Goal: Transaction & Acquisition: Purchase product/service

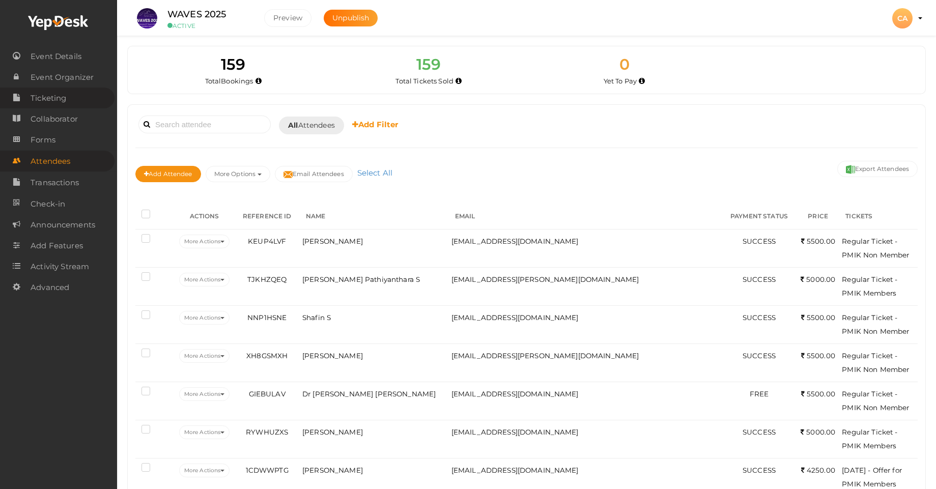
click at [43, 98] on span "Ticketing" at bounding box center [49, 98] width 36 height 20
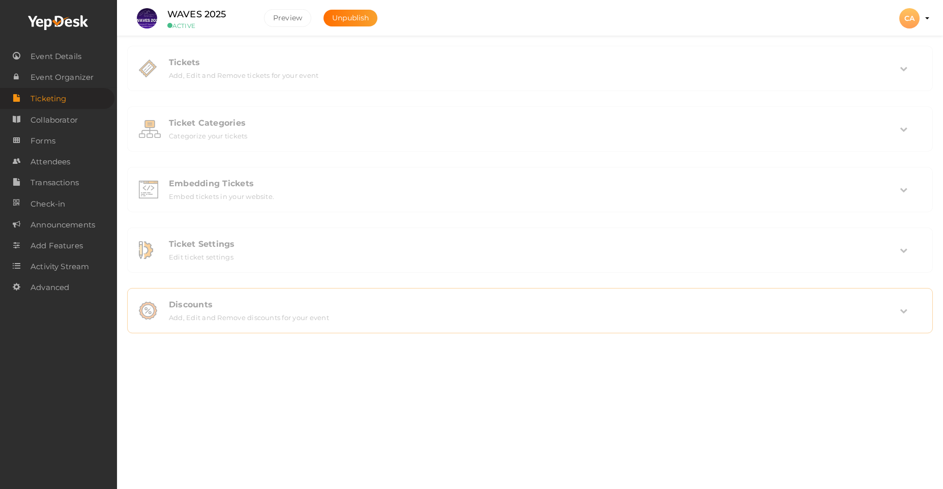
click at [315, 324] on div "Discounts Add, Edit and Remove discounts for your event" at bounding box center [530, 311] width 795 height 34
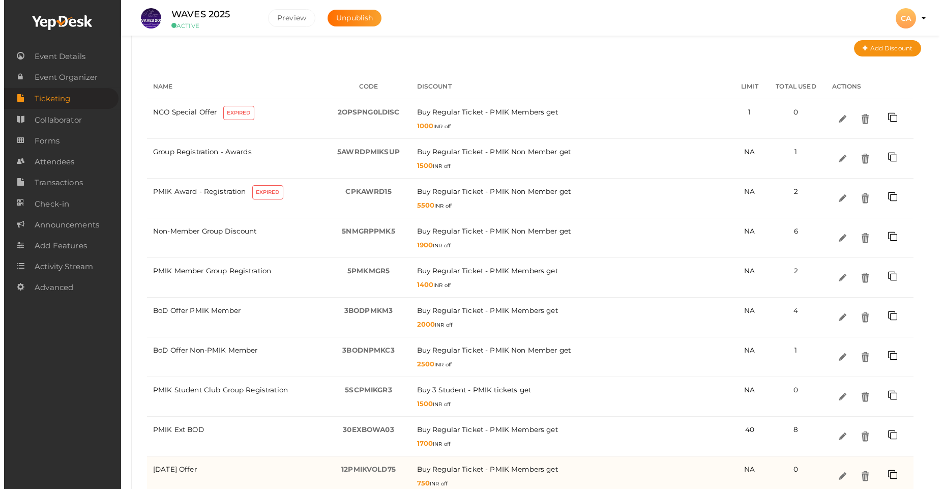
scroll to position [274, 0]
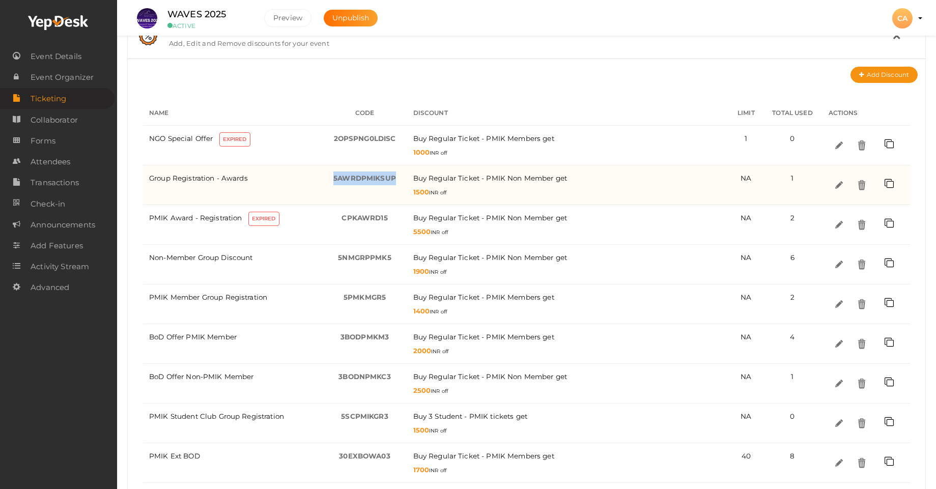
drag, startPoint x: 333, startPoint y: 178, endPoint x: 402, endPoint y: 181, distance: 69.8
click at [402, 181] on td "5AWRDPMIKSUP -" at bounding box center [365, 185] width 84 height 40
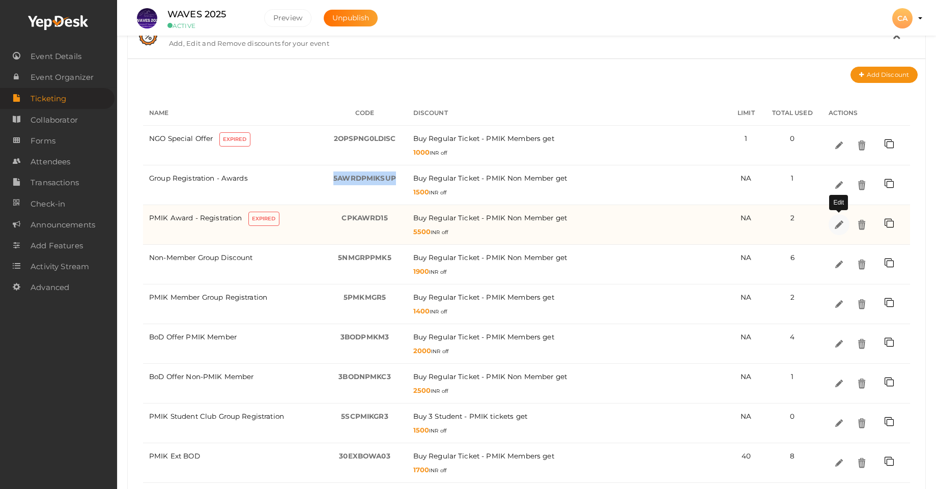
click at [839, 226] on img at bounding box center [838, 225] width 12 height 12
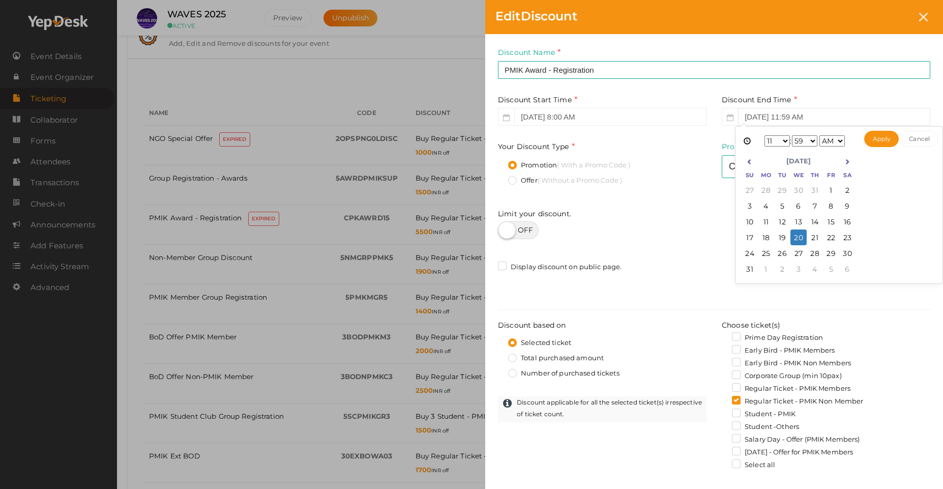
click at [802, 109] on input "Aug 20, 2025 11:59 AM" at bounding box center [834, 117] width 192 height 18
click at [882, 138] on button "Apply" at bounding box center [881, 139] width 35 height 16
type input "Aug 21, 2025 11:59 AM"
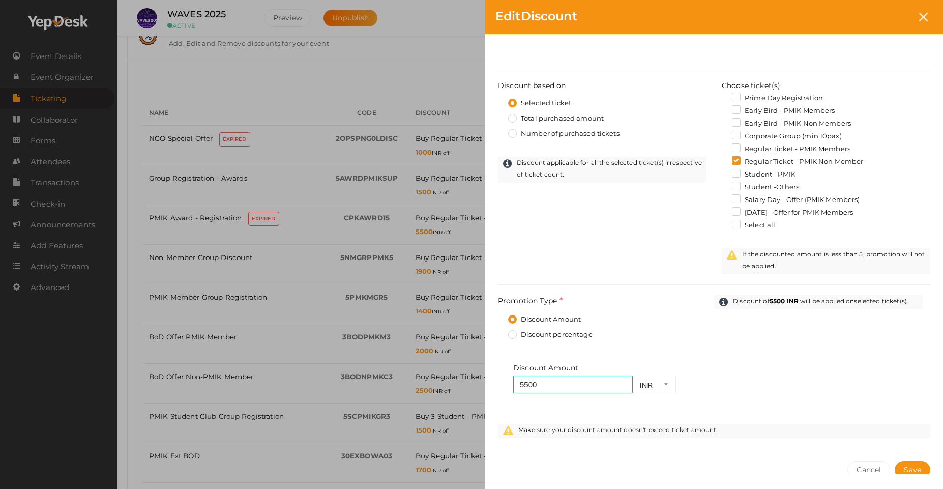
scroll to position [295, 0]
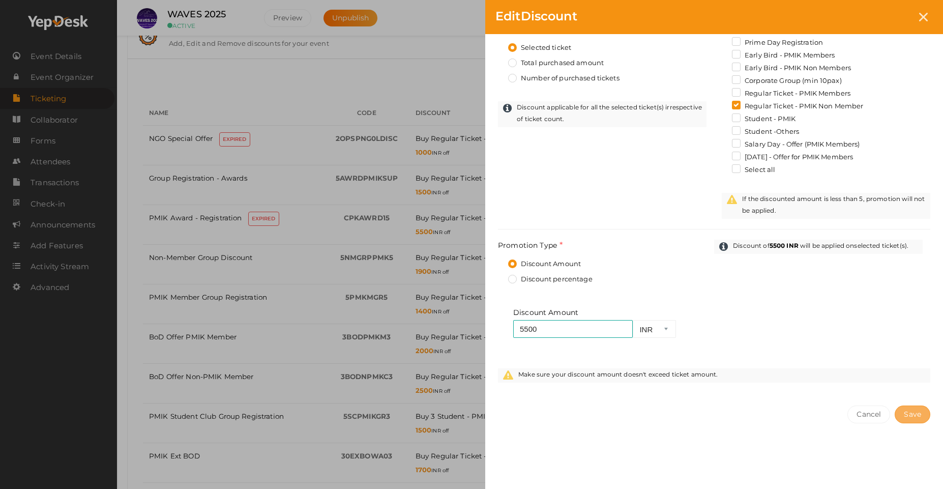
click at [910, 414] on span "Save" at bounding box center [912, 414] width 17 height 9
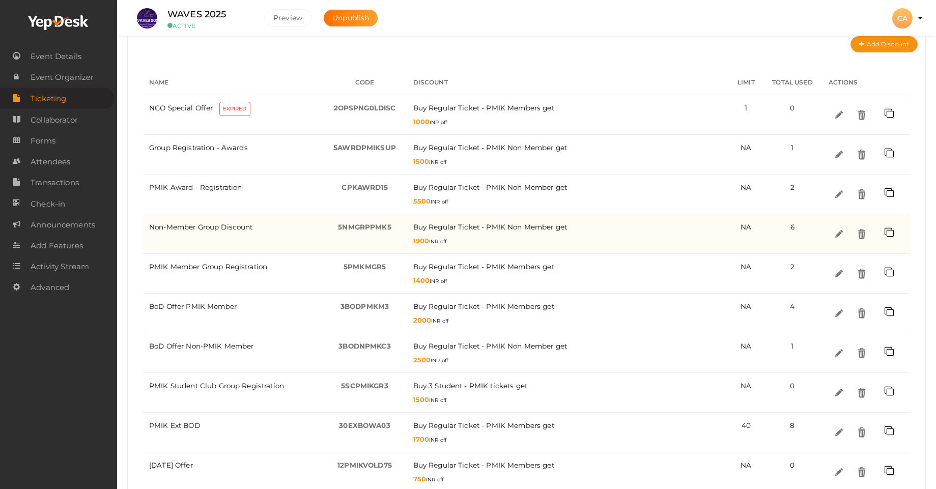
scroll to position [305, 0]
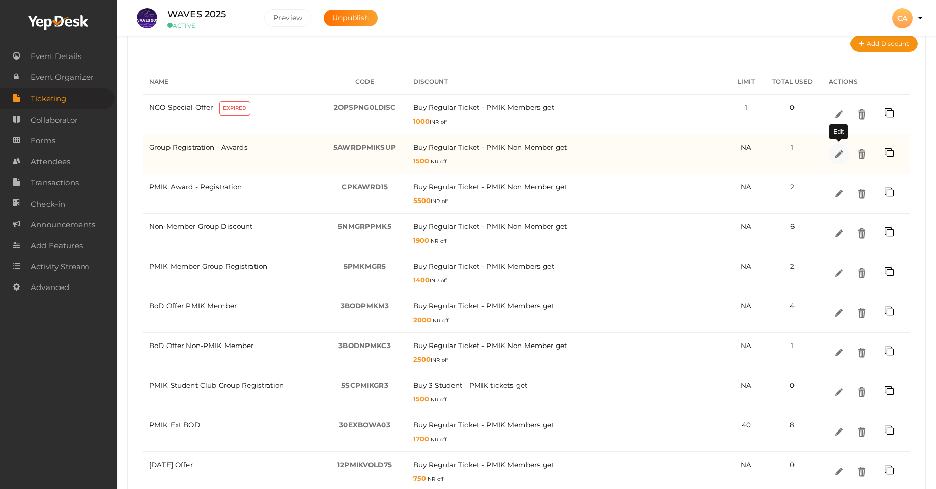
click at [836, 155] on img at bounding box center [838, 154] width 12 height 12
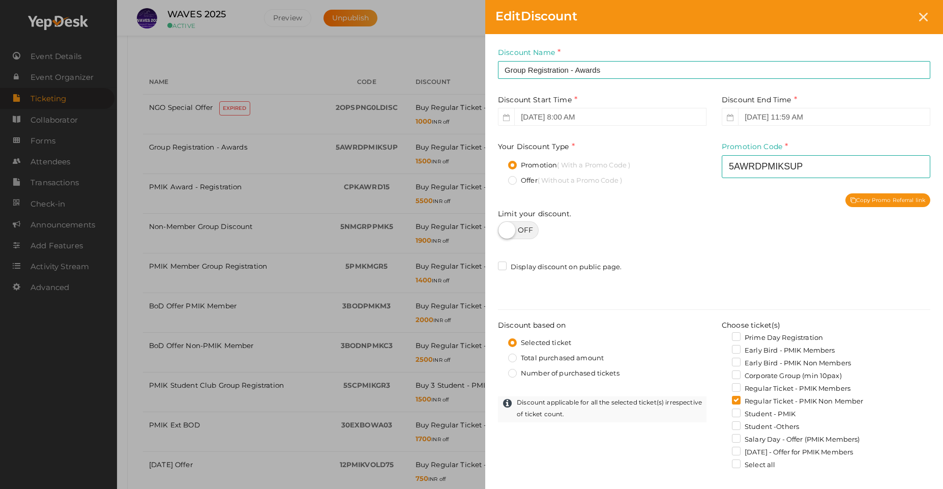
click at [442, 216] on div "Edit Discount Discount Name Group Registration - Awards This field is Required.…" at bounding box center [471, 244] width 943 height 489
click at [921, 19] on icon at bounding box center [923, 17] width 9 height 9
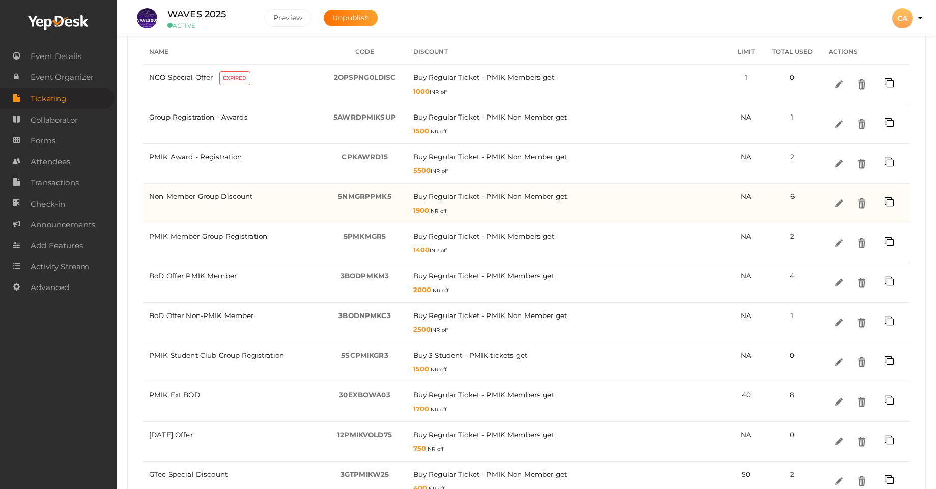
scroll to position [274, 0]
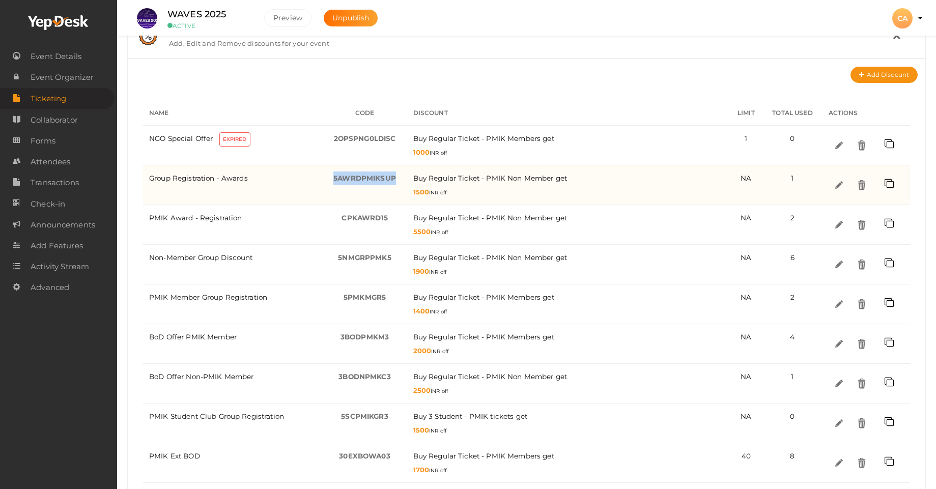
drag, startPoint x: 334, startPoint y: 178, endPoint x: 395, endPoint y: 180, distance: 60.6
click at [395, 180] on span "5AWRDPMIKSUP" at bounding box center [364, 178] width 63 height 8
drag, startPoint x: 414, startPoint y: 192, endPoint x: 432, endPoint y: 192, distance: 18.3
click at [432, 192] on span "1500 INR off" at bounding box center [430, 192] width 34 height 7
click at [431, 199] on td "Buy Regular Ticket - PMIK Non Member / get 1500 INR off" at bounding box center [568, 185] width 323 height 40
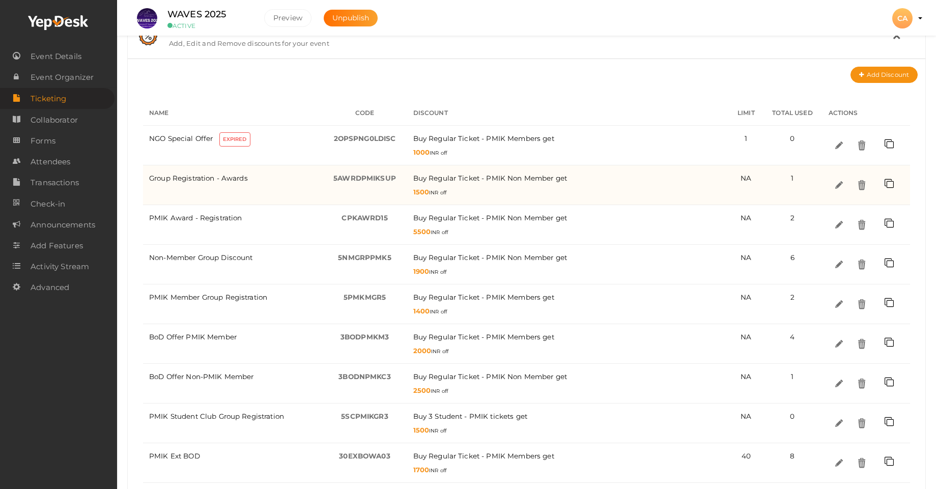
drag, startPoint x: 411, startPoint y: 189, endPoint x: 428, endPoint y: 194, distance: 18.0
click at [428, 194] on td "Buy Regular Ticket - PMIK Non Member / get 1500 INR off" at bounding box center [568, 185] width 323 height 40
drag, startPoint x: 335, startPoint y: 178, endPoint x: 395, endPoint y: 177, distance: 60.1
click at [395, 177] on span "5AWRDPMIKSUP" at bounding box center [364, 178] width 63 height 8
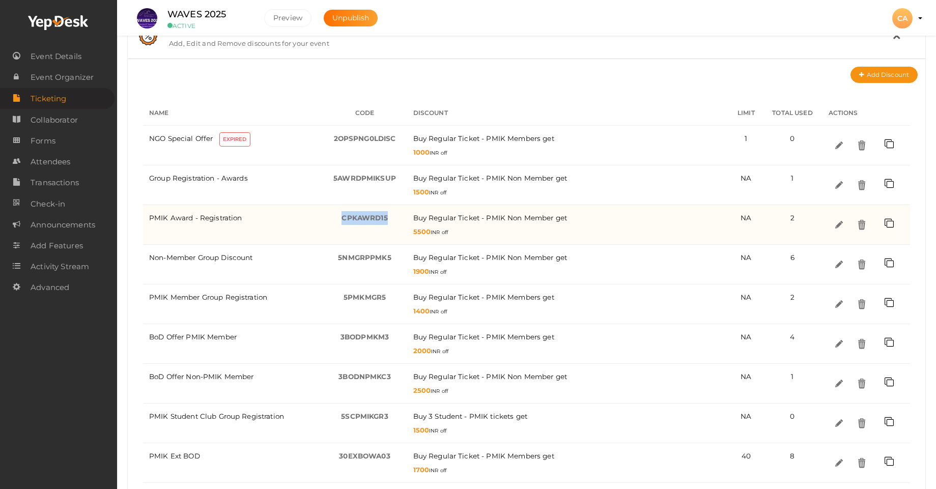
drag, startPoint x: 341, startPoint y: 218, endPoint x: 389, endPoint y: 219, distance: 47.8
click at [389, 219] on div "CPKAWRD15 -" at bounding box center [365, 218] width 72 height 14
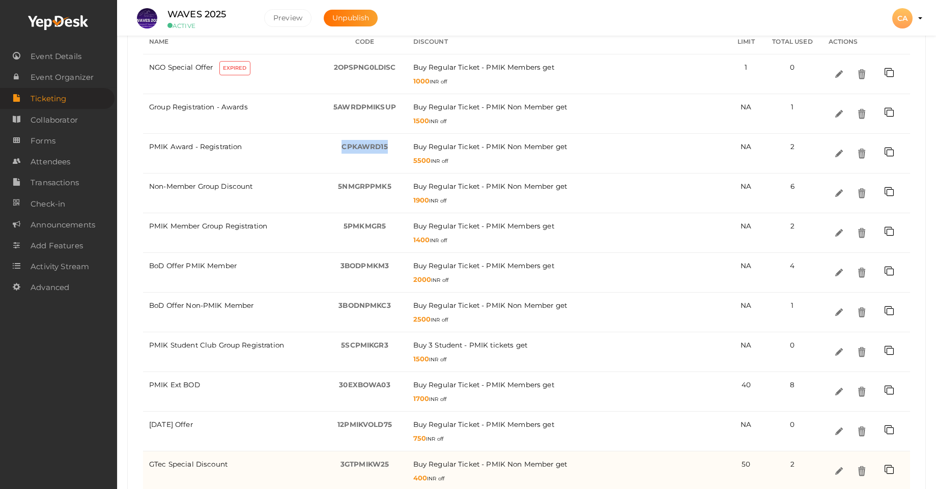
scroll to position [335, 0]
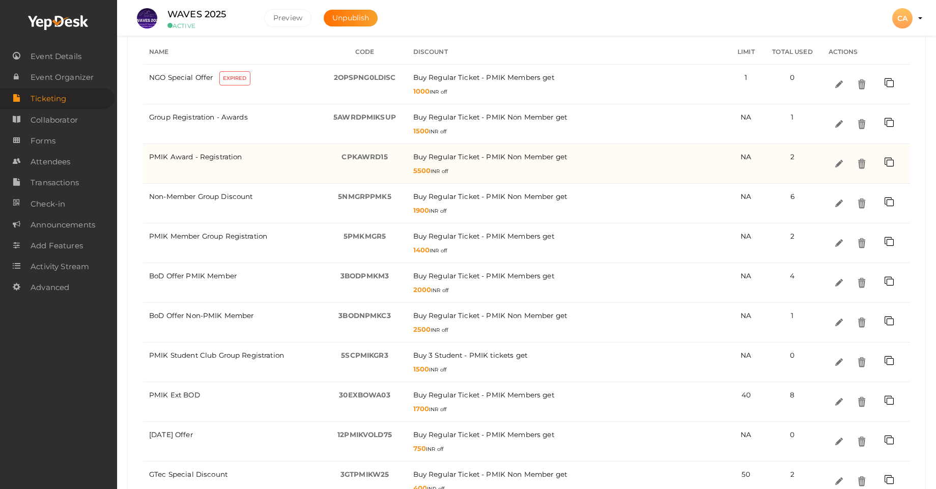
click at [439, 165] on div "5500 INR off" at bounding box center [568, 170] width 310 height 13
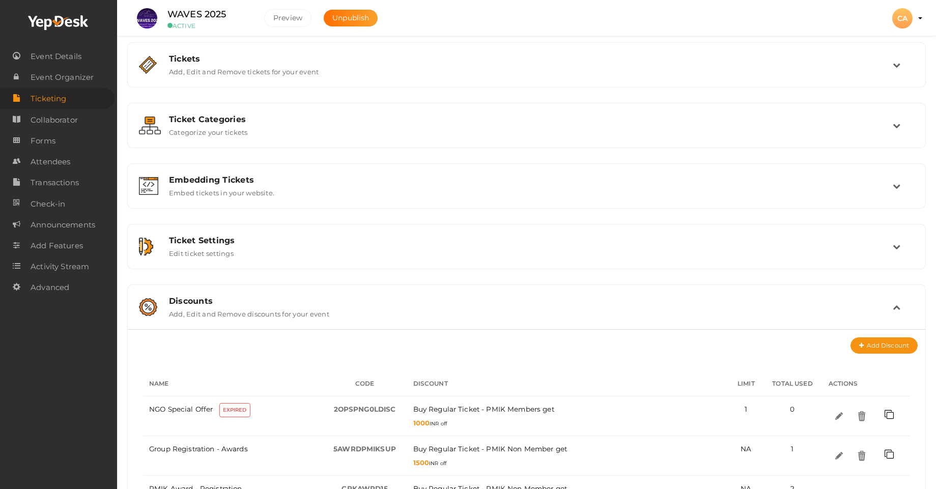
scroll to position [0, 0]
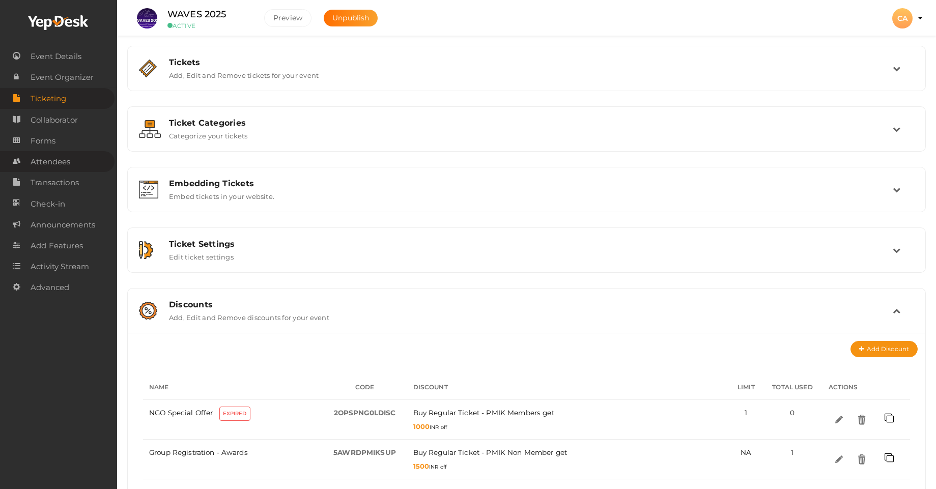
click at [60, 164] on span "Attendees" at bounding box center [51, 162] width 40 height 20
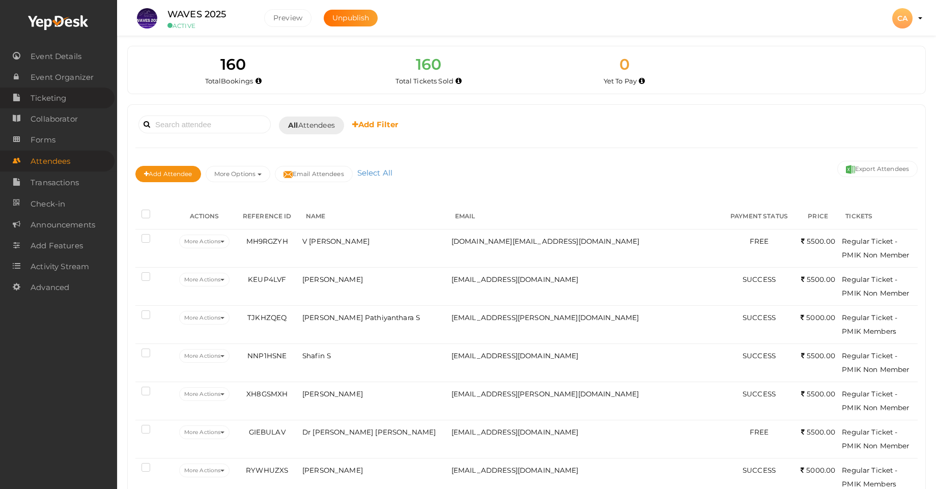
click at [61, 101] on span "Ticketing" at bounding box center [49, 98] width 36 height 20
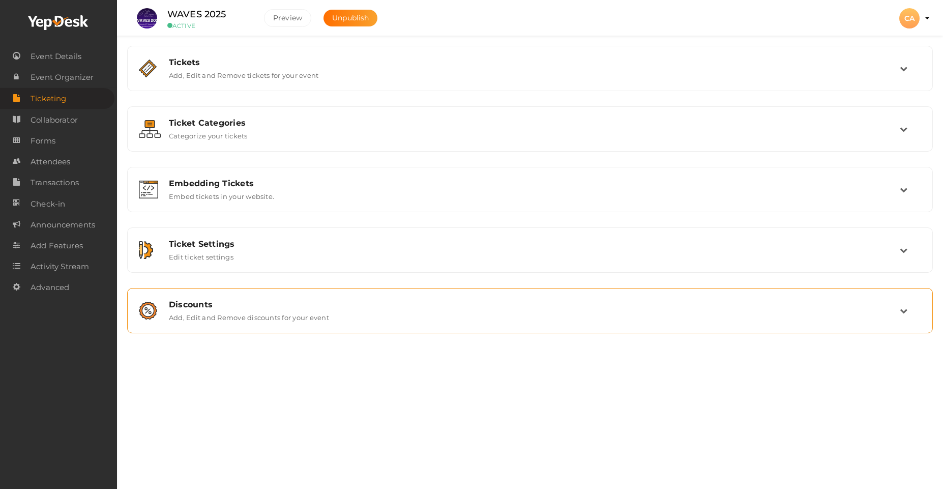
click at [256, 308] on div "Discounts" at bounding box center [534, 305] width 731 height 10
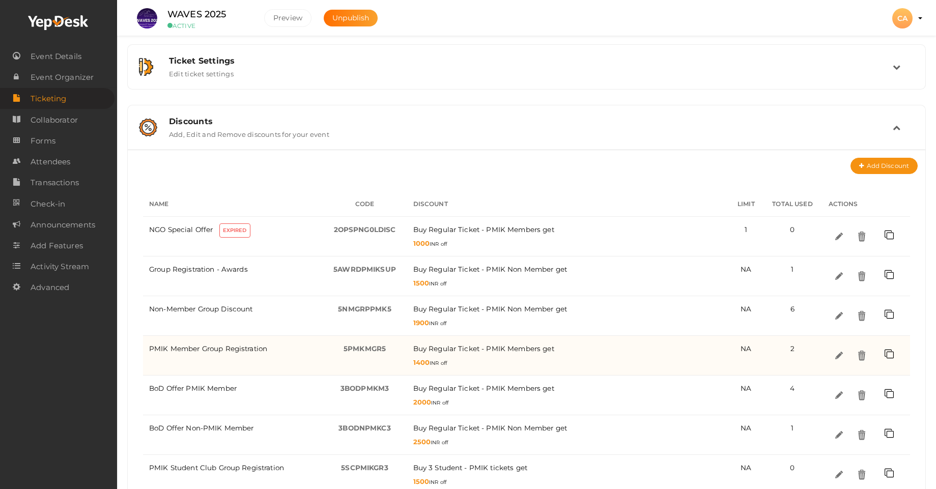
scroll to position [244, 0]
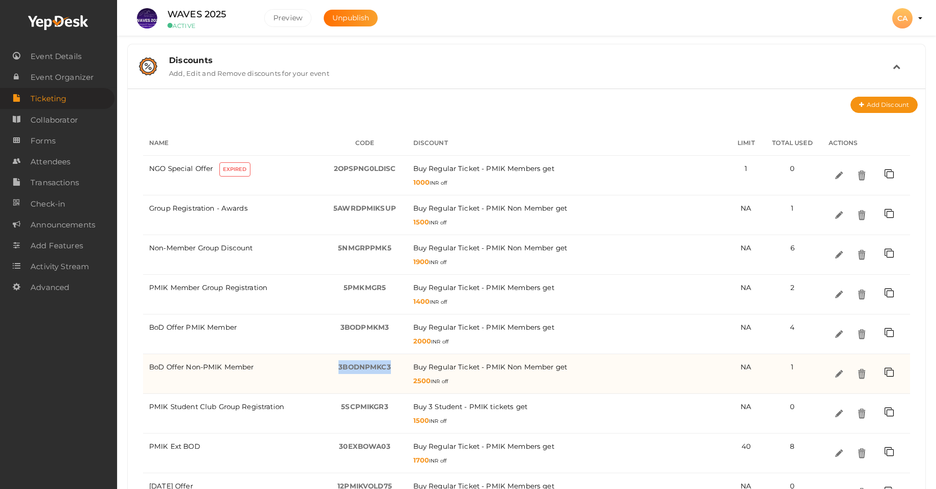
drag, startPoint x: 394, startPoint y: 367, endPoint x: 336, endPoint y: 369, distance: 58.0
click at [336, 369] on div "3BODNPMKC3 -" at bounding box center [365, 367] width 72 height 14
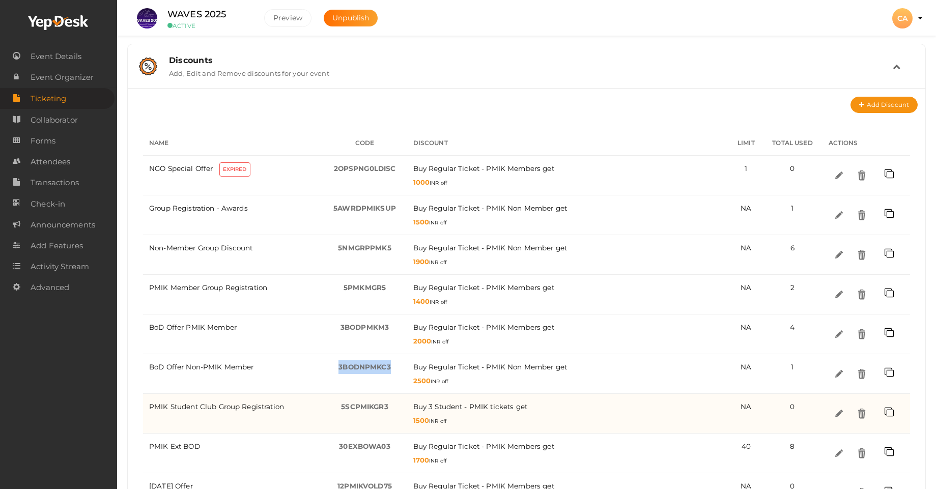
copy span "3BODNPMKC3"
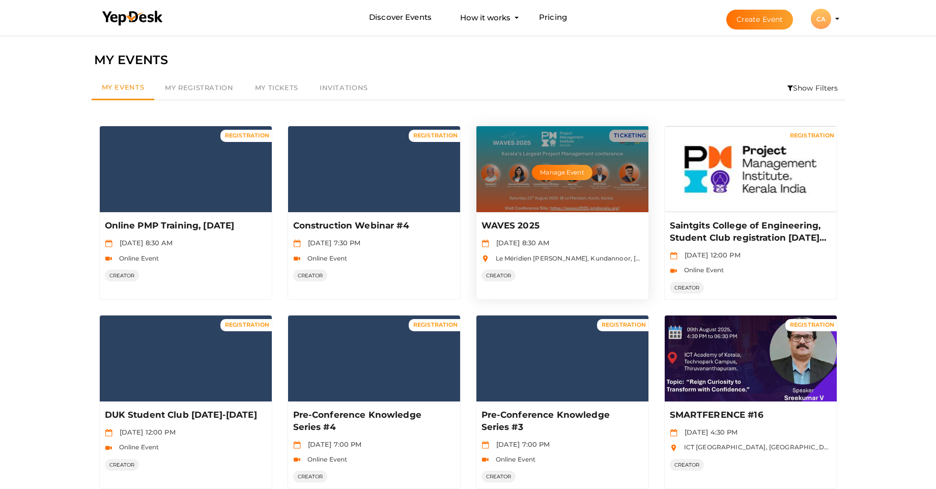
click at [631, 191] on div "Manage Event" at bounding box center [562, 169] width 172 height 86
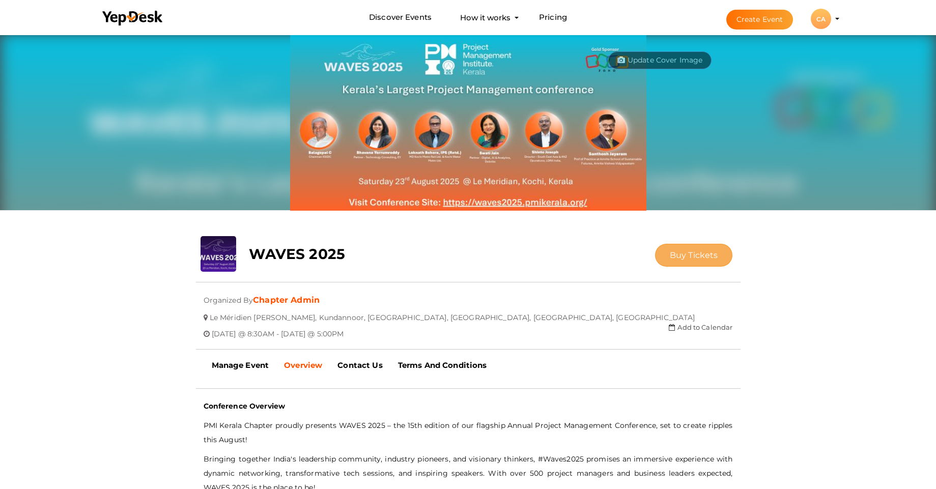
click at [669, 253] on button "Buy Tickets" at bounding box center [694, 255] width 78 height 23
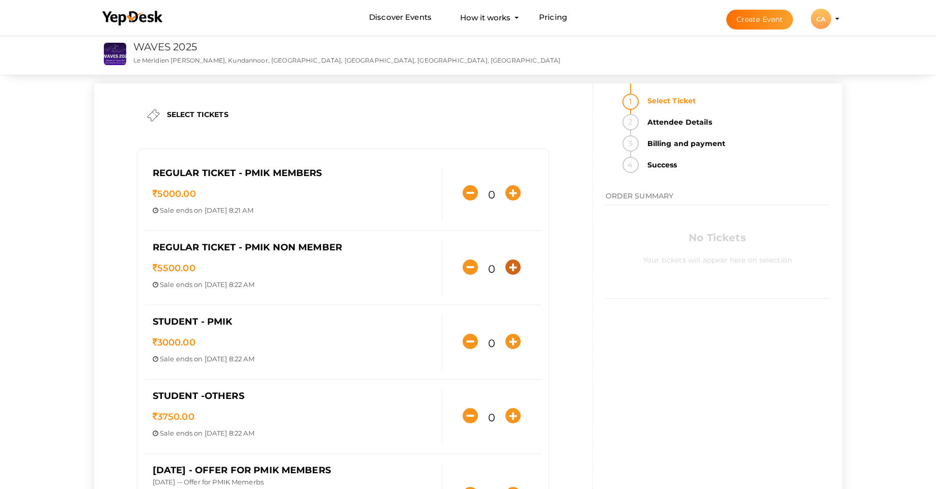
click at [513, 266] on icon "button" at bounding box center [512, 266] width 15 height 15
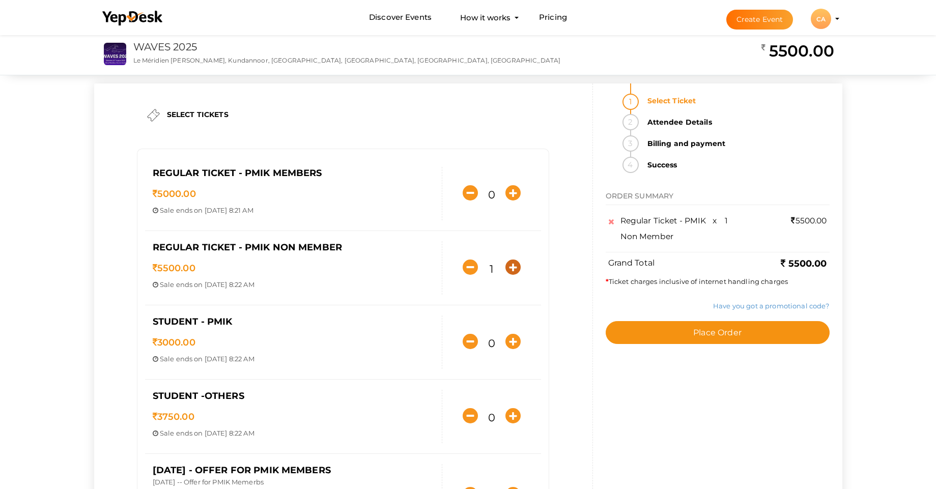
click at [512, 269] on icon "button" at bounding box center [512, 266] width 15 height 15
type input "2"
click at [739, 305] on link "Have you got a promotional code?" at bounding box center [771, 306] width 116 height 8
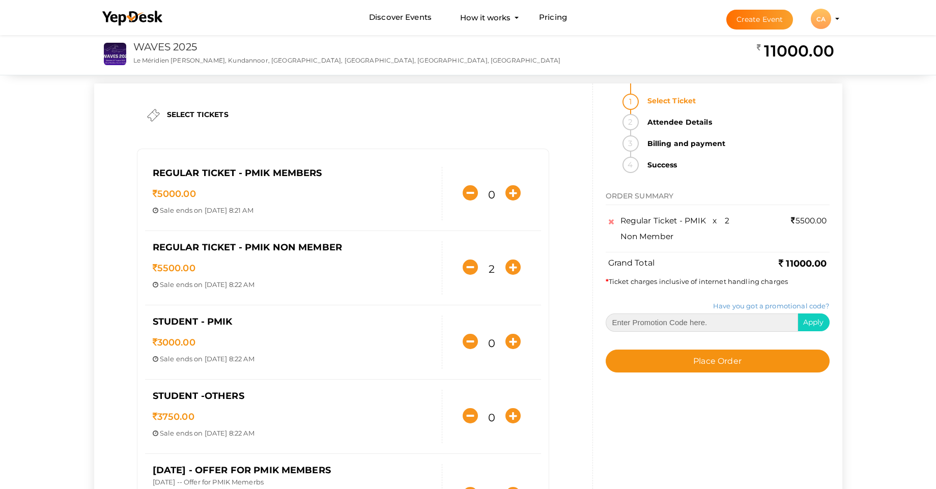
click at [638, 326] on input "text" at bounding box center [701, 322] width 192 height 18
paste input "3BODNPMKC3"
type input "3BODNPMKC3"
click at [816, 321] on span "Apply" at bounding box center [813, 321] width 21 height 9
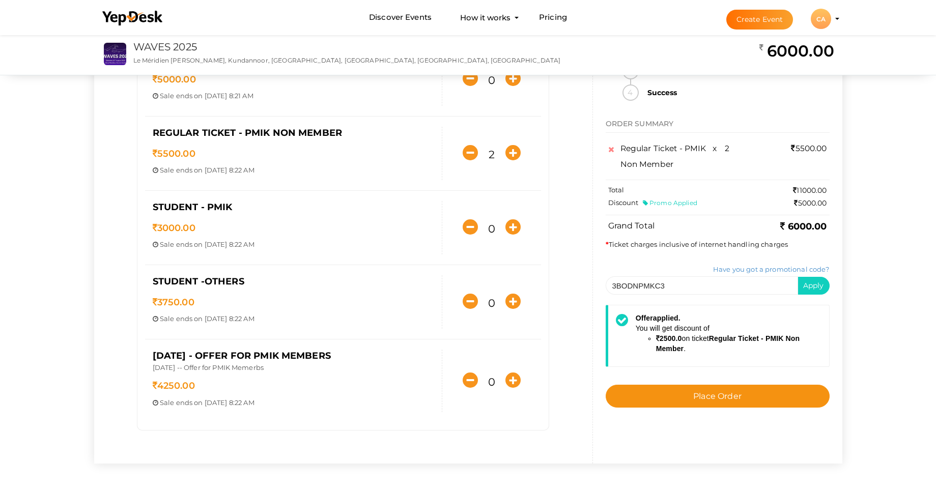
scroll to position [122, 0]
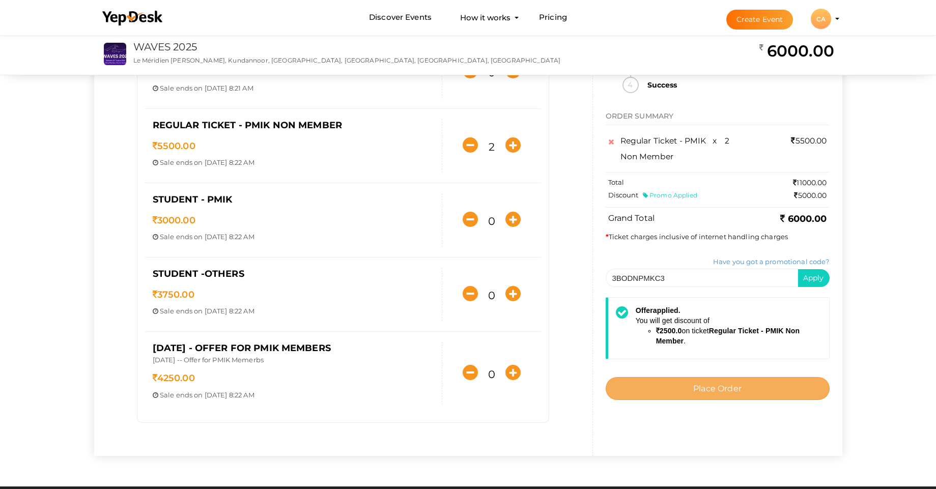
click at [726, 389] on span "Place Order" at bounding box center [717, 389] width 48 height 10
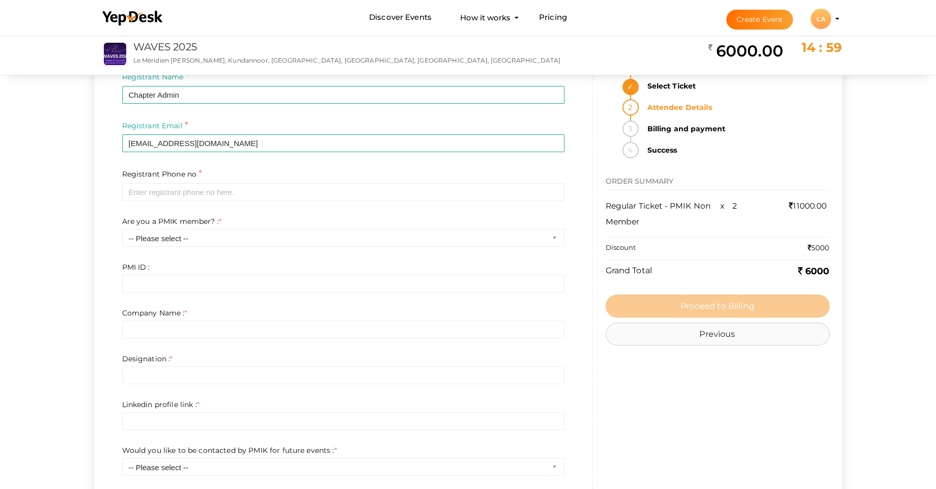
scroll to position [0, 0]
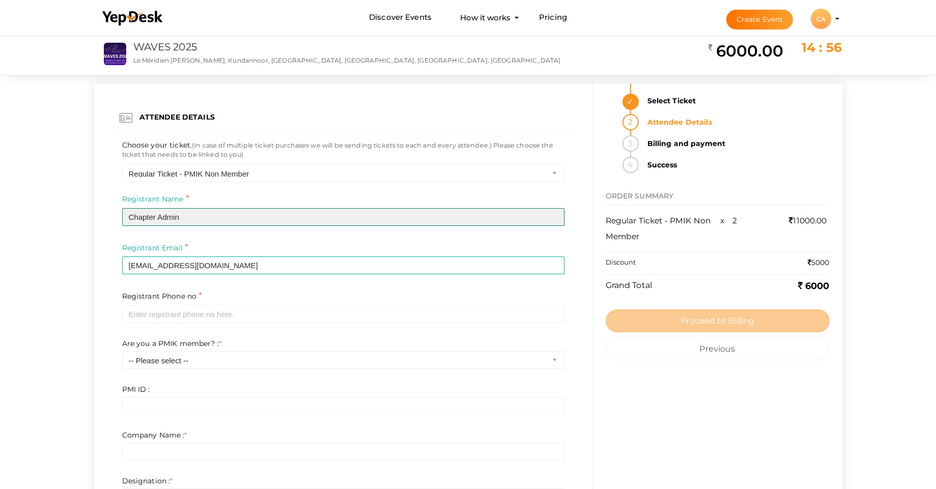
click at [189, 220] on input "Chapter Admin" at bounding box center [343, 217] width 442 height 18
click at [191, 218] on input "Chapter Admin" at bounding box center [343, 217] width 442 height 18
drag, startPoint x: 190, startPoint y: 218, endPoint x: 90, endPoint y: 207, distance: 100.9
paste input "text"
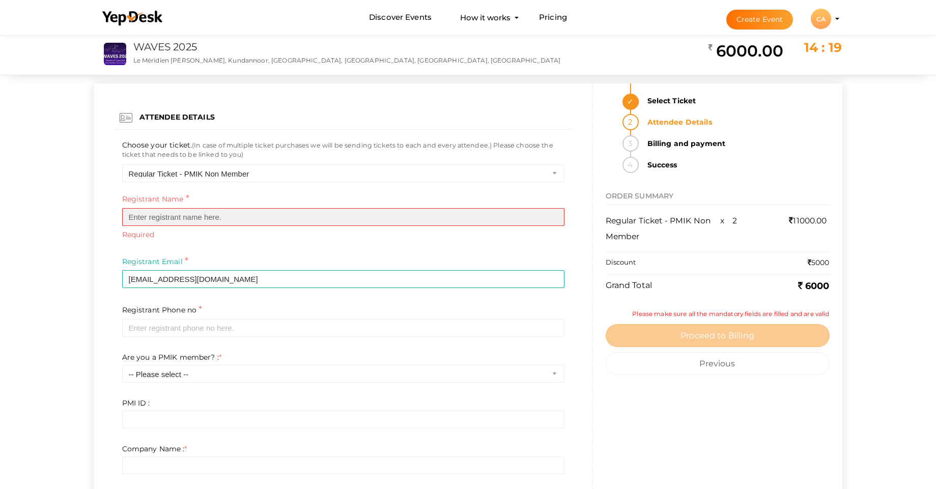
click at [174, 217] on input "text" at bounding box center [343, 217] width 442 height 18
paste input "text"
click at [225, 216] on input "text" at bounding box center [343, 217] width 442 height 18
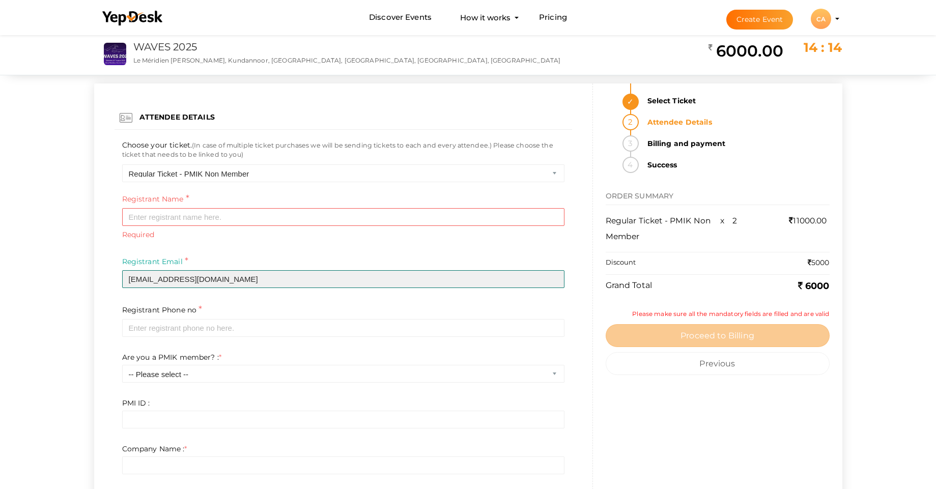
click at [232, 280] on input "[EMAIL_ADDRESS][DOMAIN_NAME]" at bounding box center [343, 279] width 442 height 18
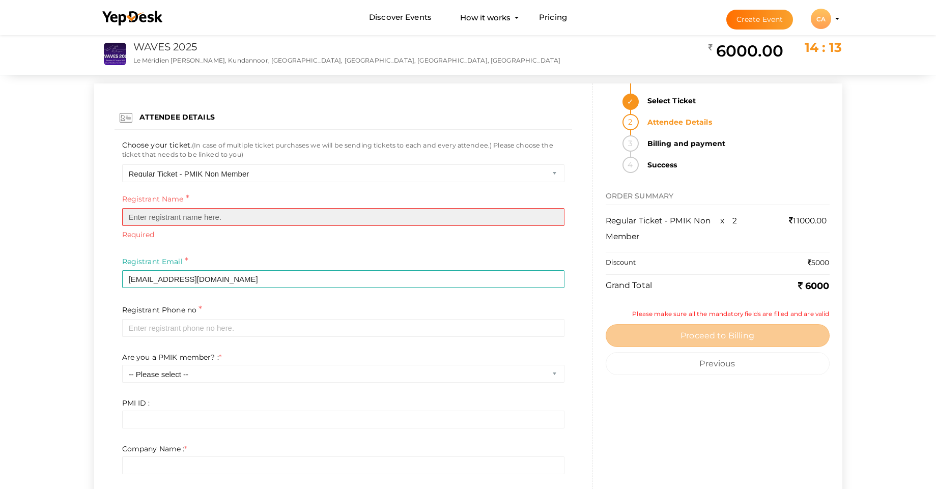
click at [231, 217] on input "text" at bounding box center [343, 217] width 442 height 18
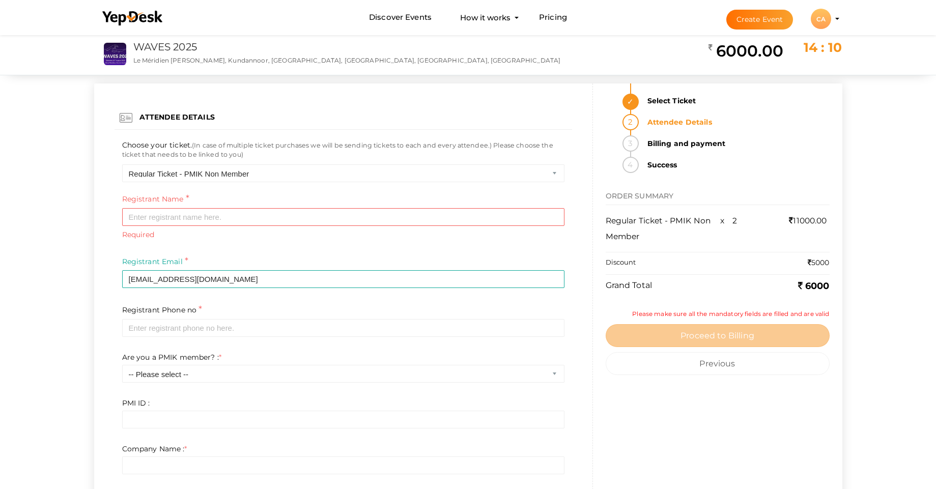
click at [835, 21] on li "Create Event CA CA Chapter Admin chapter.admin@pmikerala.org Personal Profile M…" at bounding box center [774, 19] width 136 height 37
click at [816, 17] on div "CA" at bounding box center [821, 19] width 20 height 20
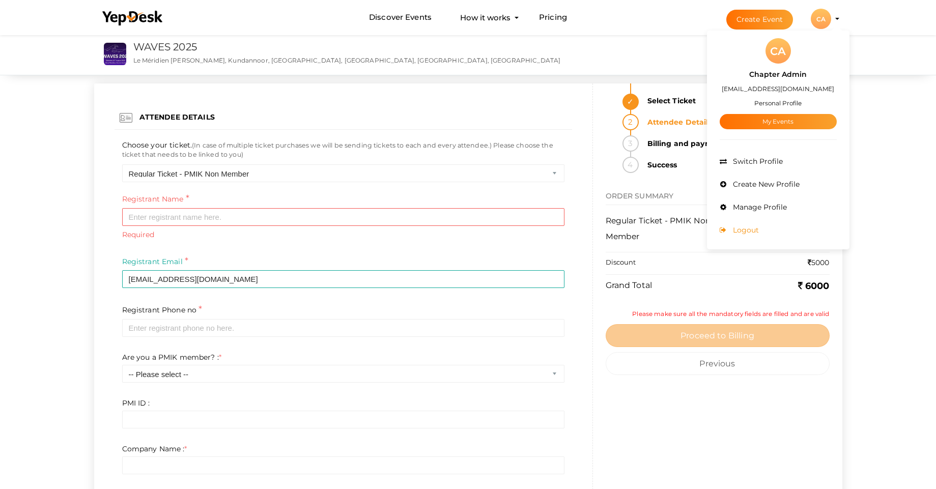
click at [749, 230] on span "Logout" at bounding box center [744, 229] width 28 height 9
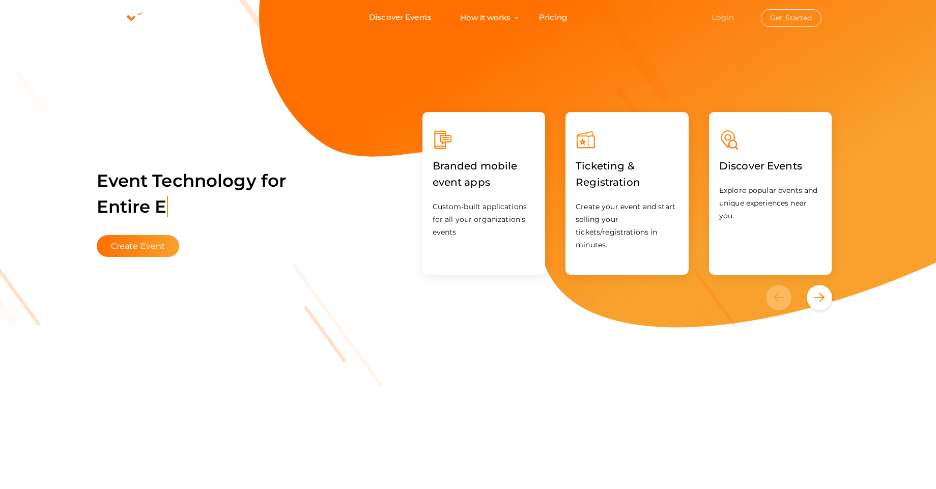
click at [722, 20] on link "Login" at bounding box center [722, 17] width 22 height 10
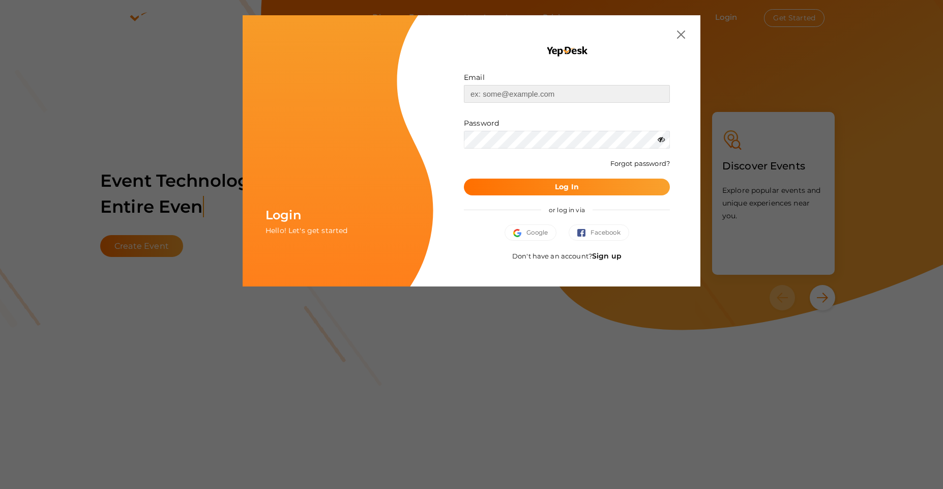
type input "[EMAIL_ADDRESS][DOMAIN_NAME]"
click at [575, 191] on span "Log In" at bounding box center [567, 187] width 24 height 11
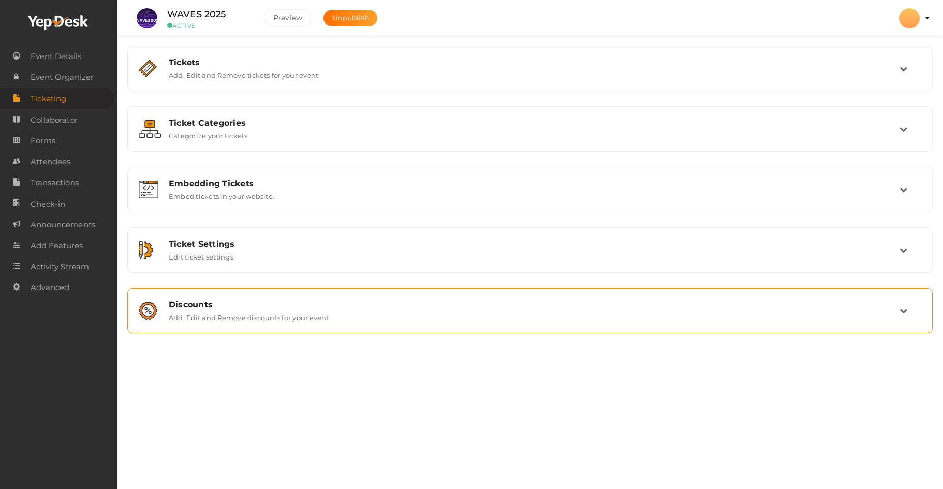
click at [392, 316] on div "Discounts Add, Edit and Remove discounts for your event" at bounding box center [530, 311] width 739 height 22
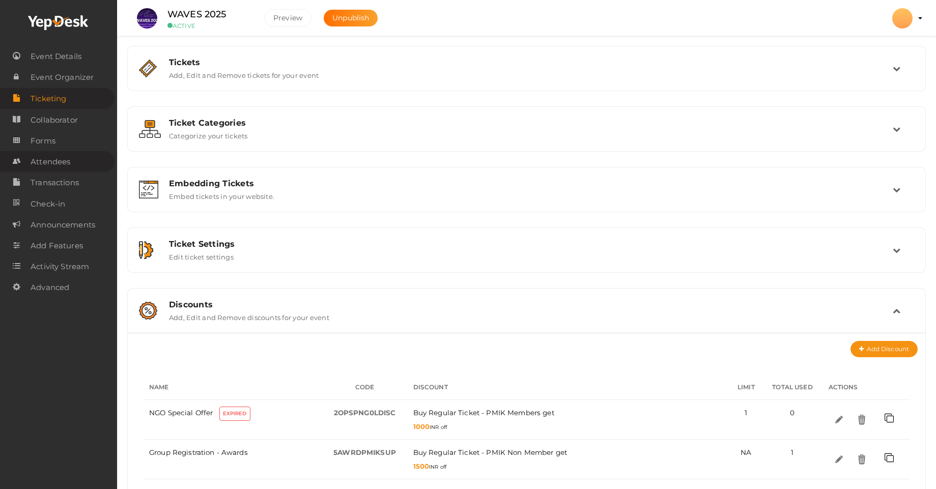
click at [55, 167] on span "Attendees" at bounding box center [51, 162] width 40 height 20
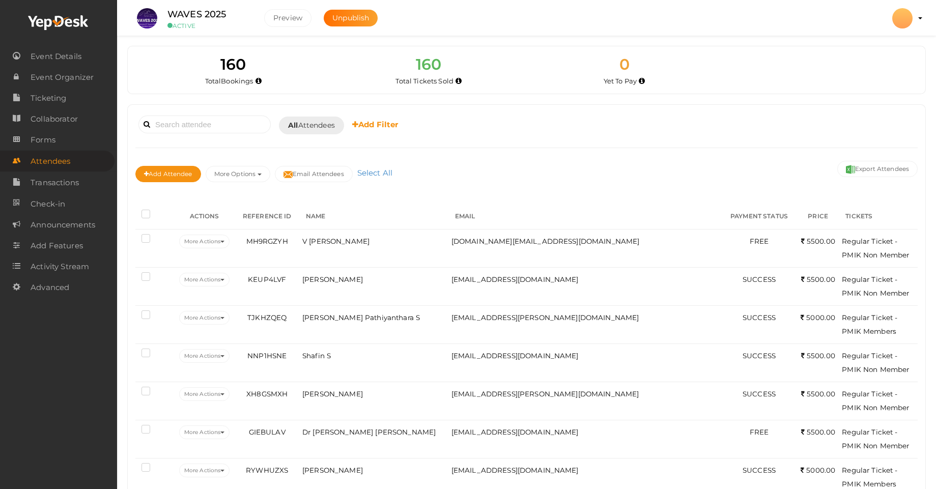
click at [920, 20] on li "Preview Chapter Admin chapter.admin@pmikerala.org Personal Profile My Events Ad…" at bounding box center [902, 22] width 41 height 42
click at [920, 17] on li "Preview Chapter Admin chapter.admin@pmikerala.org Personal Profile My Events Ad…" at bounding box center [902, 22] width 41 height 42
click at [887, 169] on button "Export Attendees" at bounding box center [877, 169] width 80 height 16
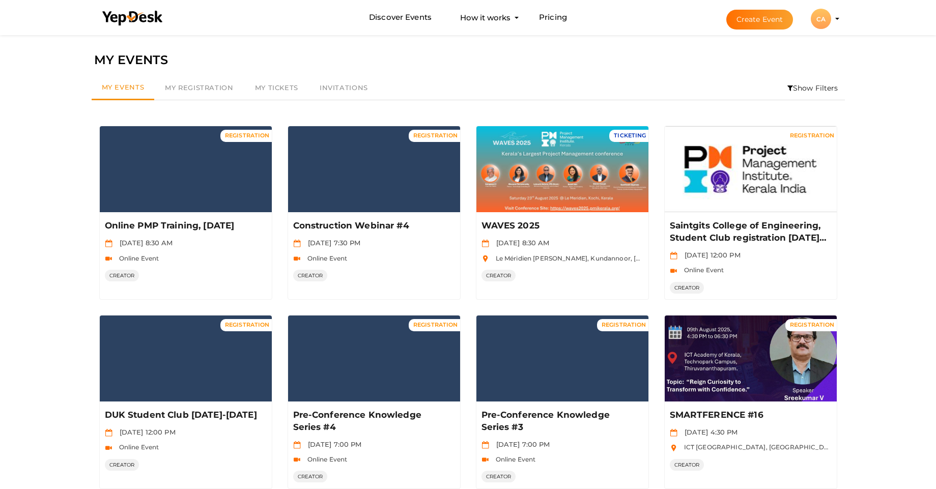
scroll to position [33, 0]
